Goal: Use online tool/utility: Utilize a website feature to perform a specific function

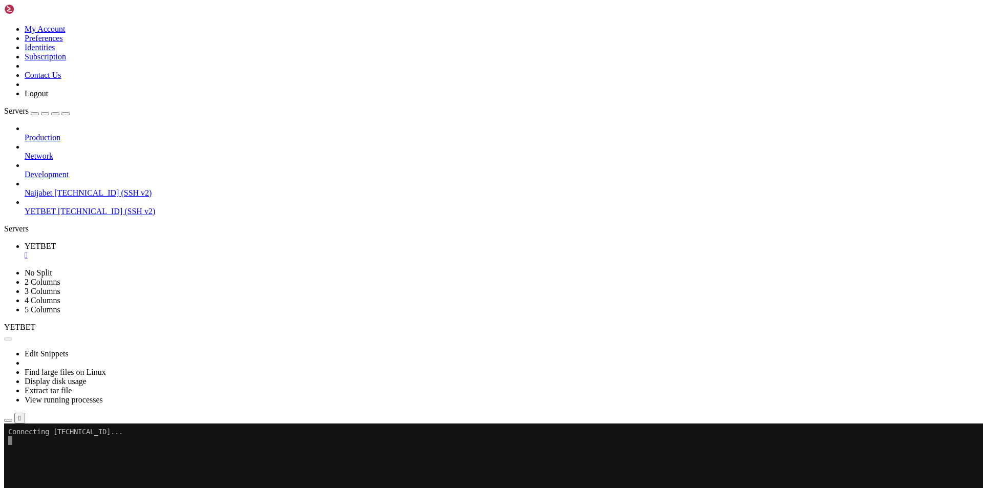
scroll to position [5, 1]
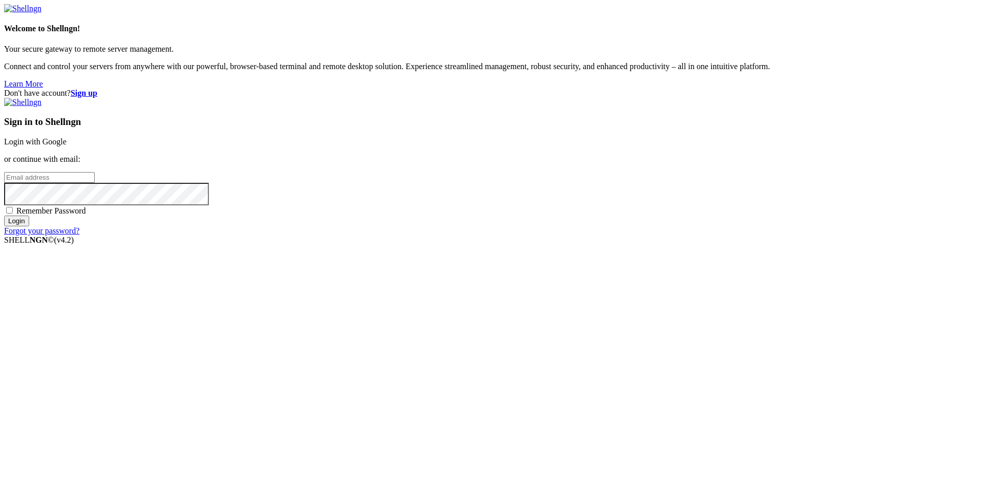
click at [67, 146] on link "Login with Google" at bounding box center [35, 141] width 62 height 9
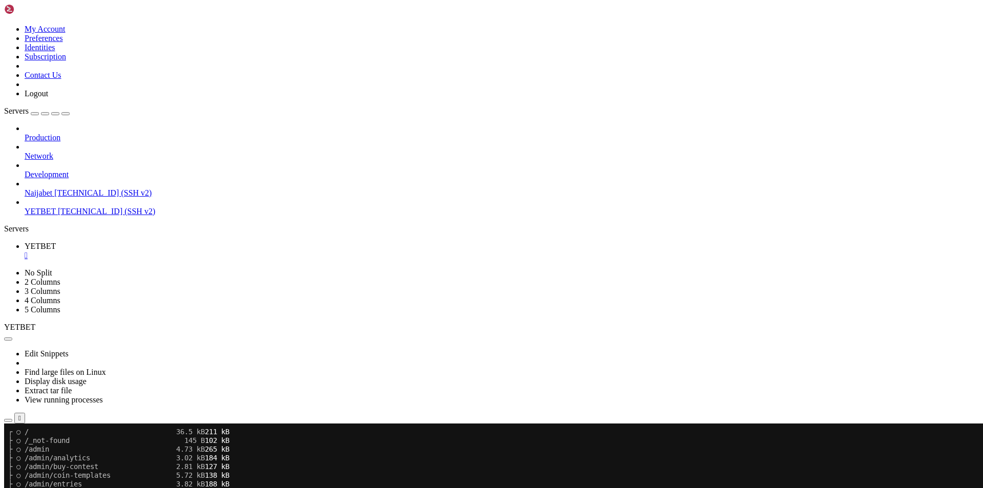
scroll to position [5856, 0]
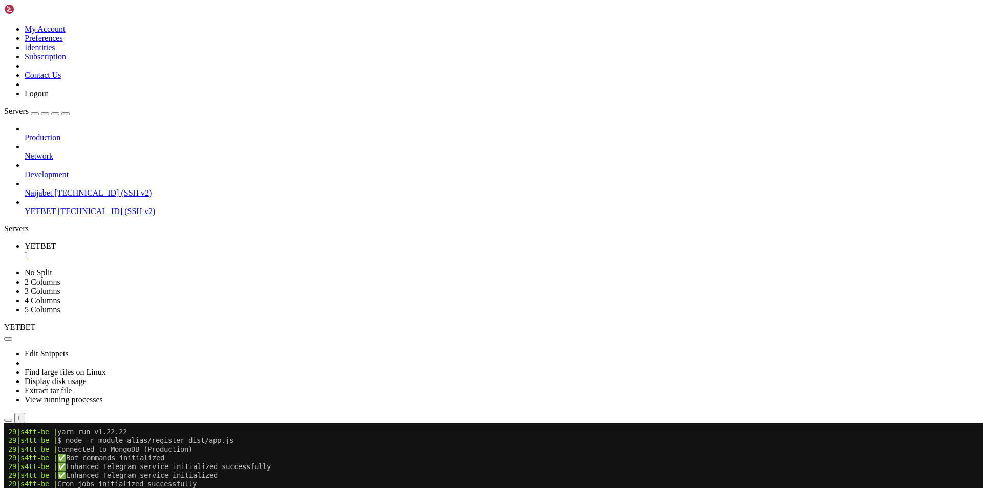
scroll to position [6796, 0]
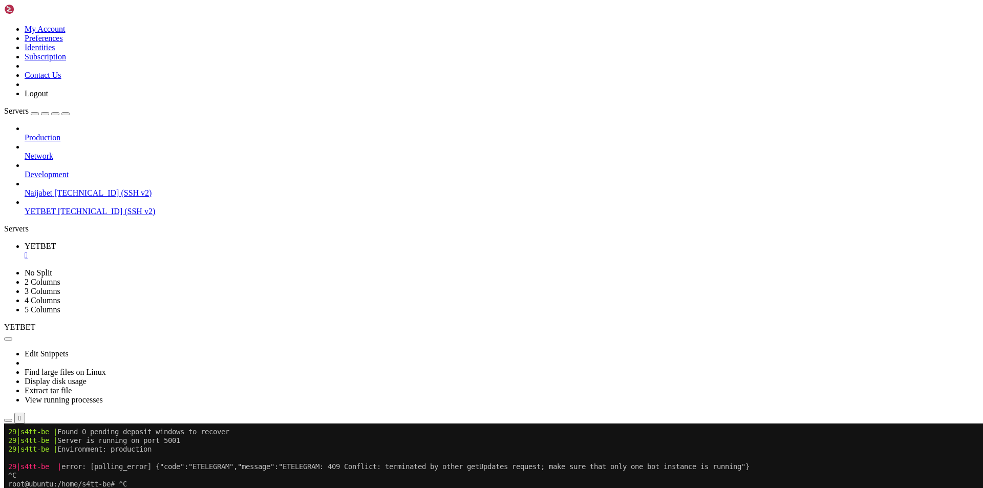
scroll to position [6944, 0]
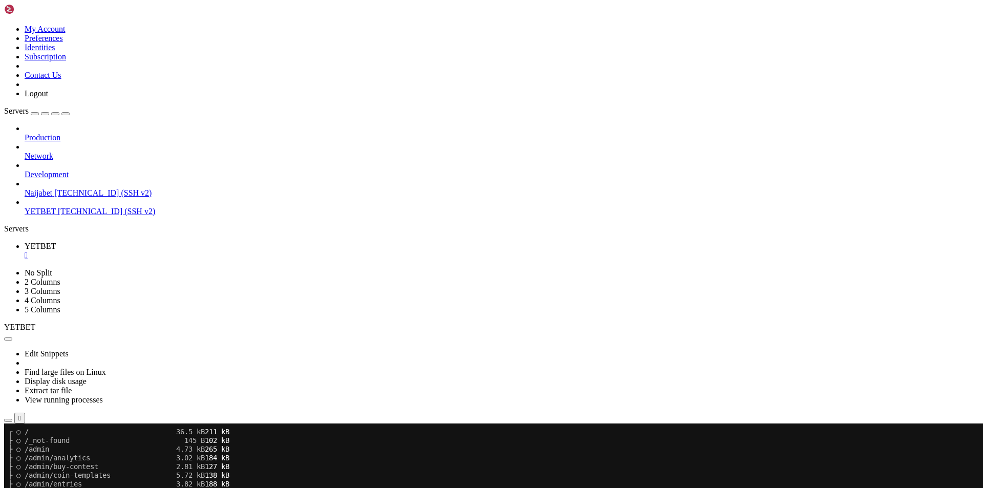
scroll to position [7510, 0]
